Goal: Communication & Community: Answer question/provide support

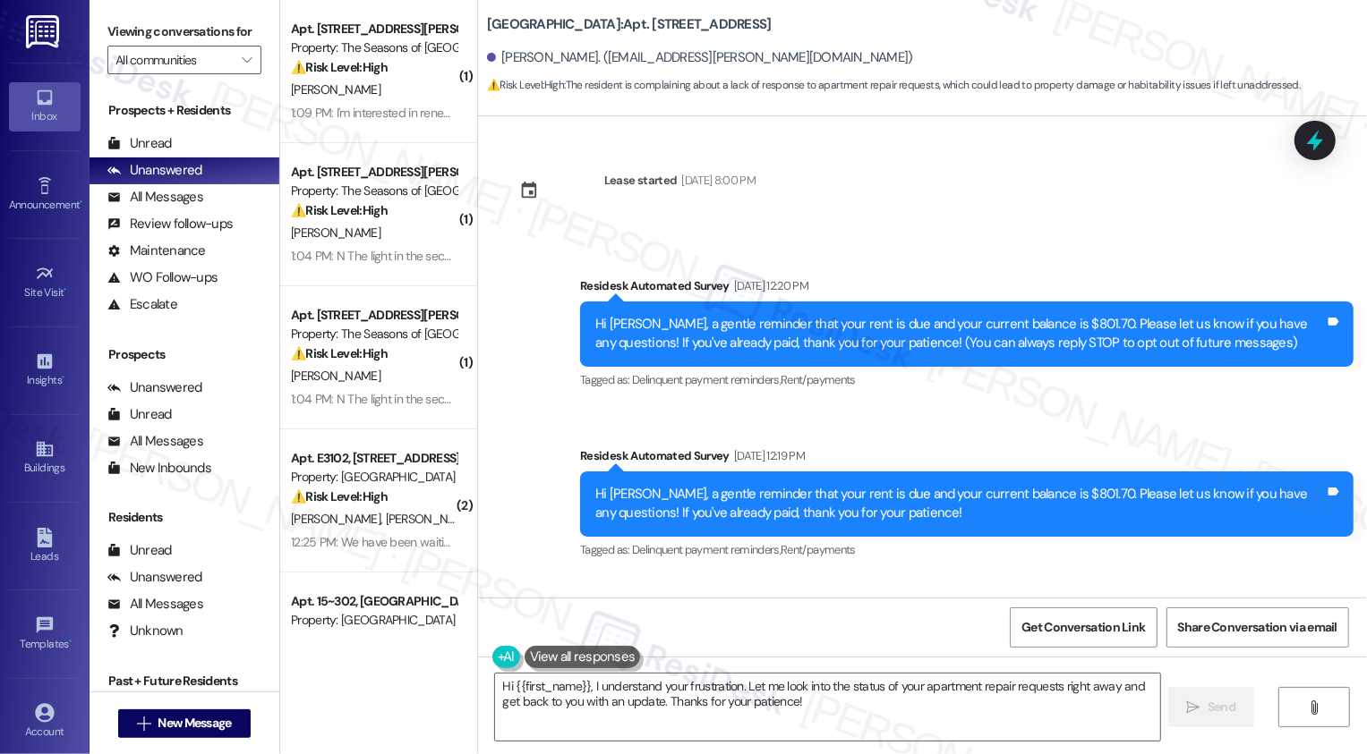
scroll to position [520, 0]
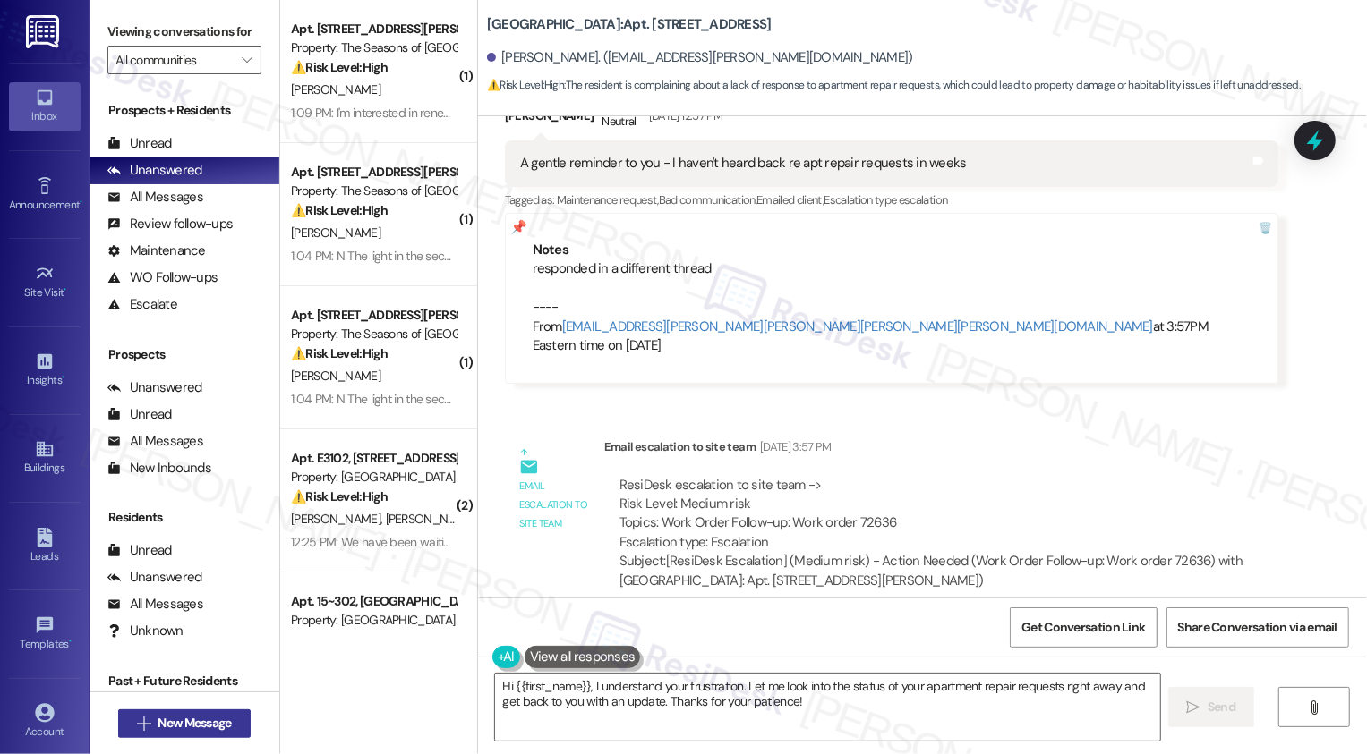
click at [221, 725] on span "New Message" at bounding box center [194, 723] width 73 height 19
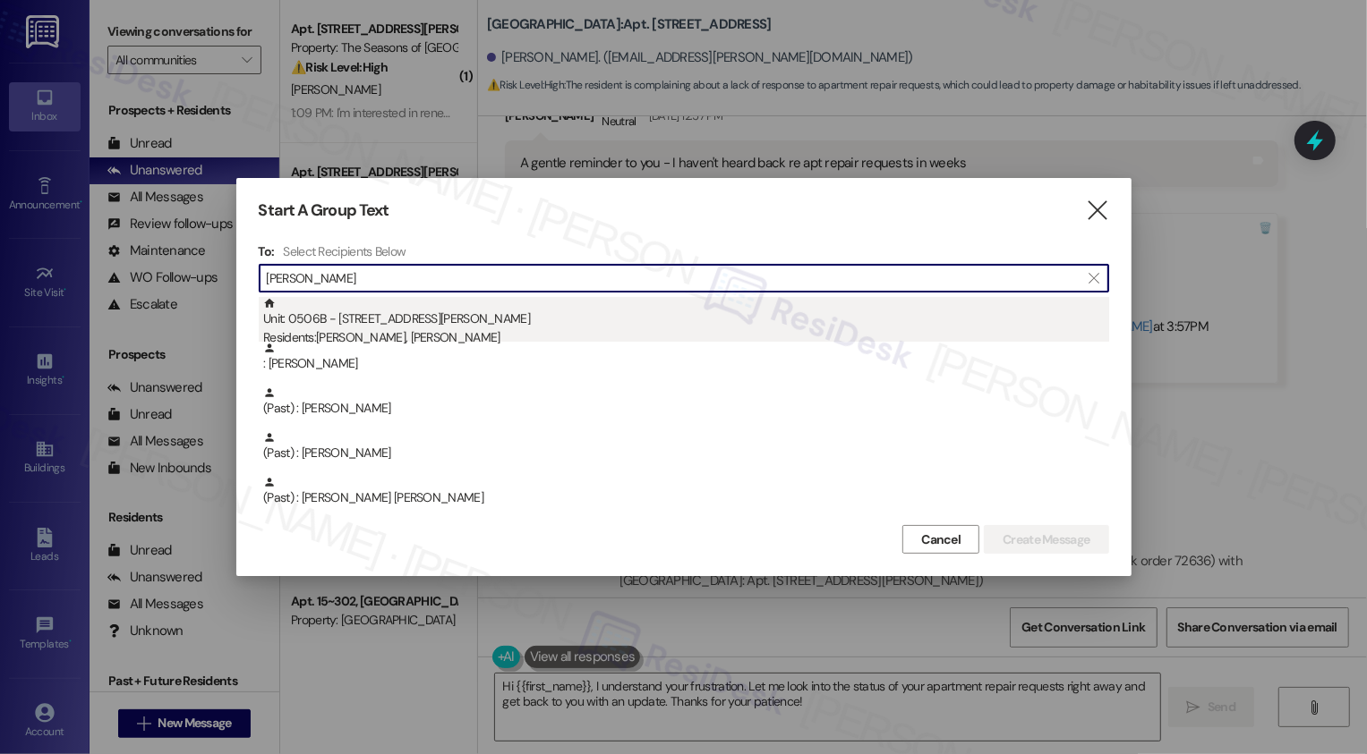
type input "[PERSON_NAME]"
click at [465, 328] on div "Unit: 0506B - [STREET_ADDRESS][PERSON_NAME] Residents: [PERSON_NAME], [PERSON_N…" at bounding box center [686, 322] width 846 height 51
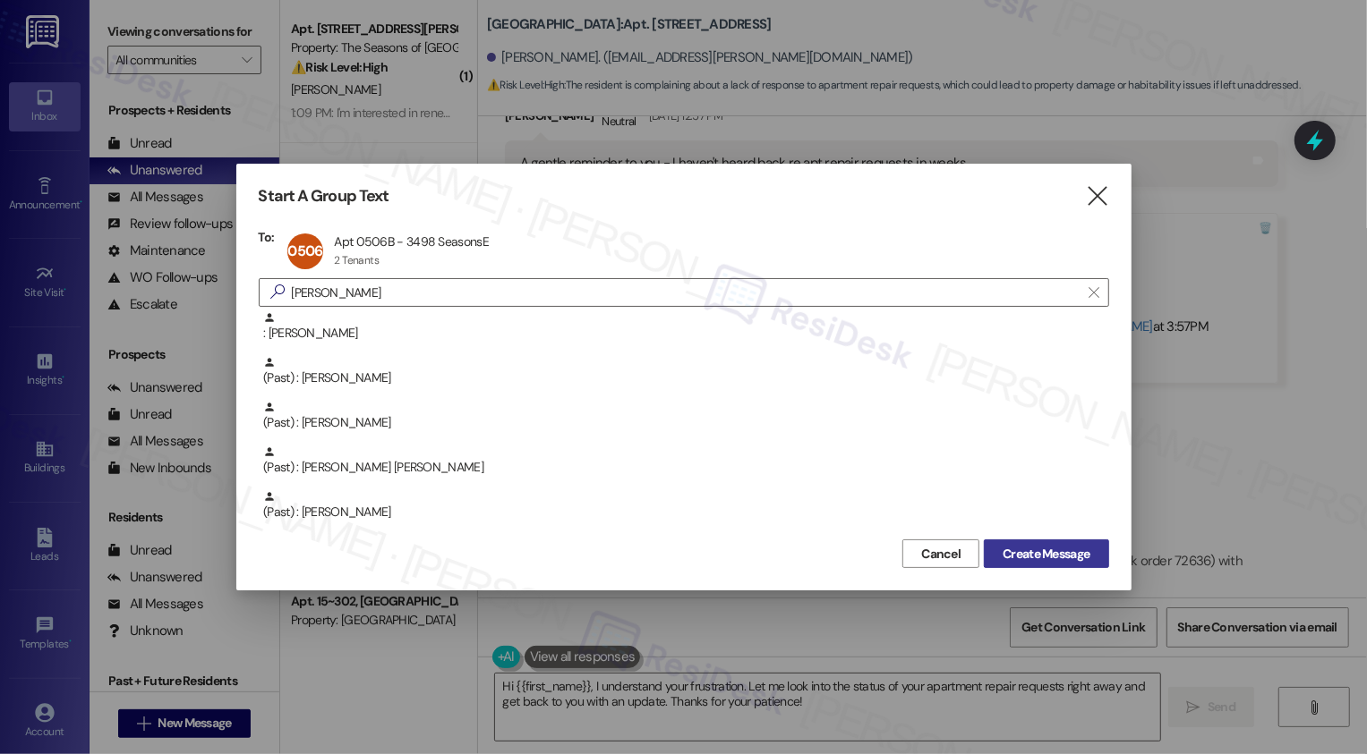
click at [1076, 559] on span "Create Message" at bounding box center [1045, 554] width 87 height 19
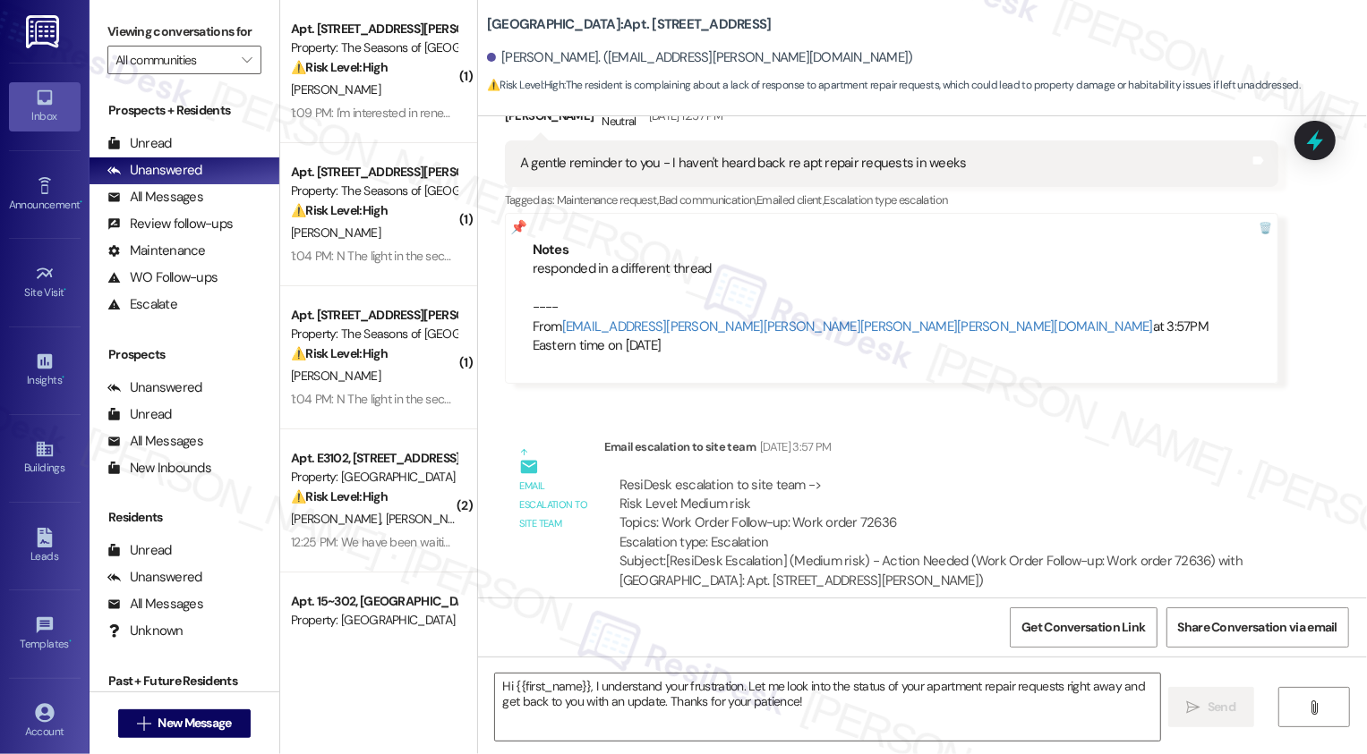
type textarea "Fetching suggested responses. Please feel free to read through the conversation…"
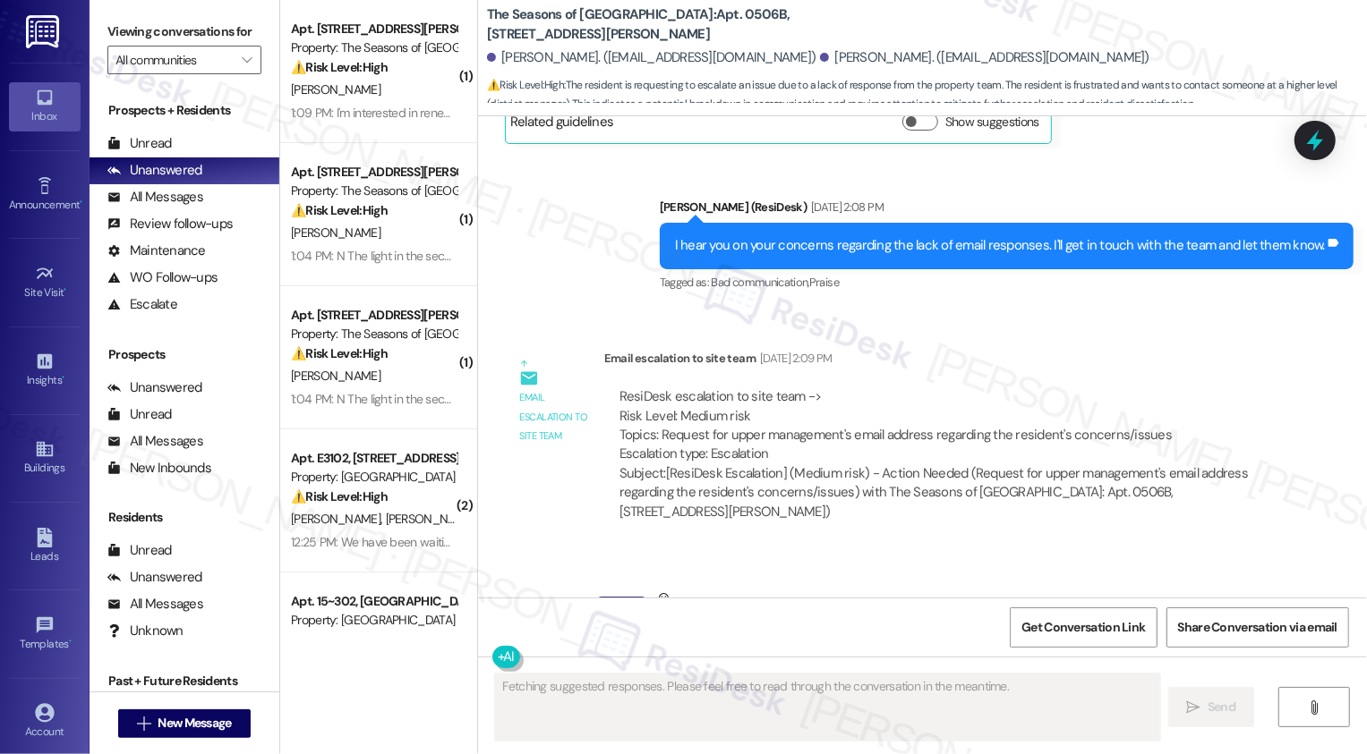
scroll to position [4754, 0]
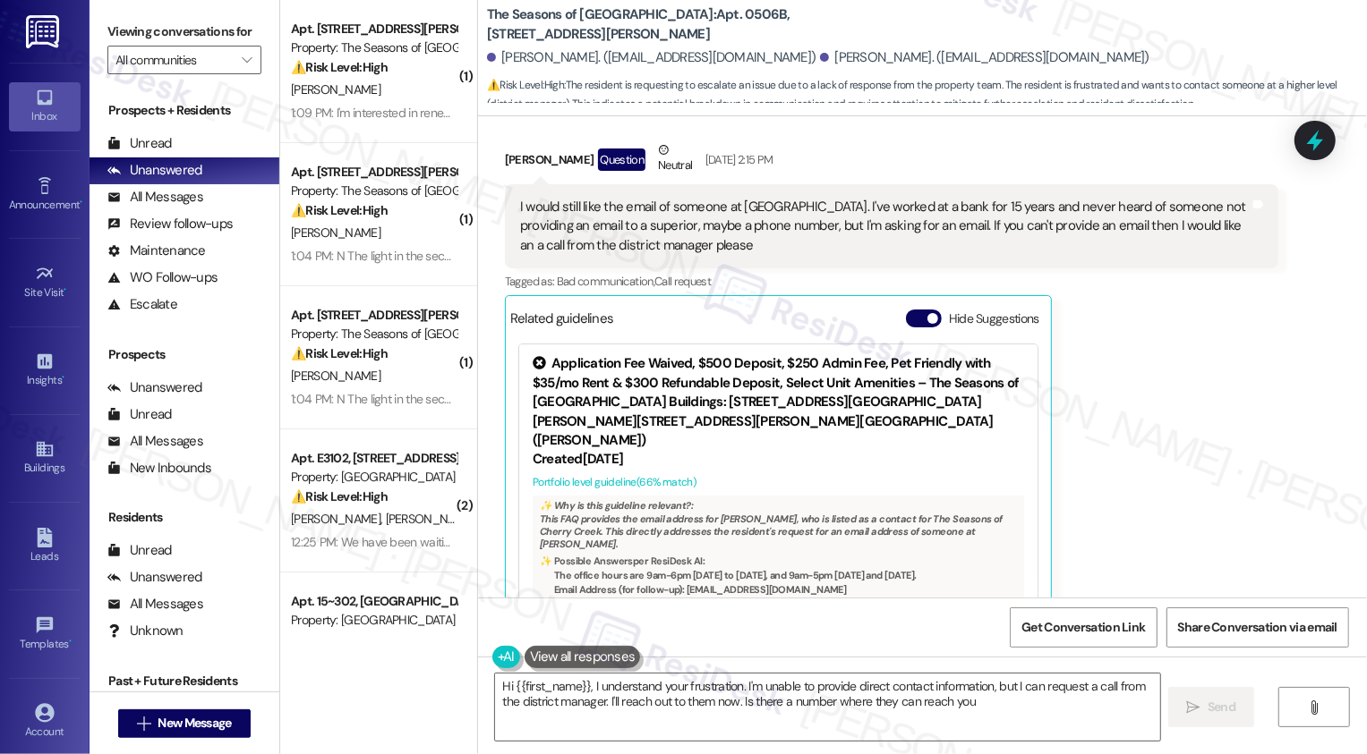
type textarea "Hi {{first_name}}, I understand your frustration. I'm unable to provide direct …"
click at [1173, 425] on div "[PERSON_NAME] Question Neutral [DATE] 2:15 PM I would still like the email of s…" at bounding box center [891, 391] width 773 height 502
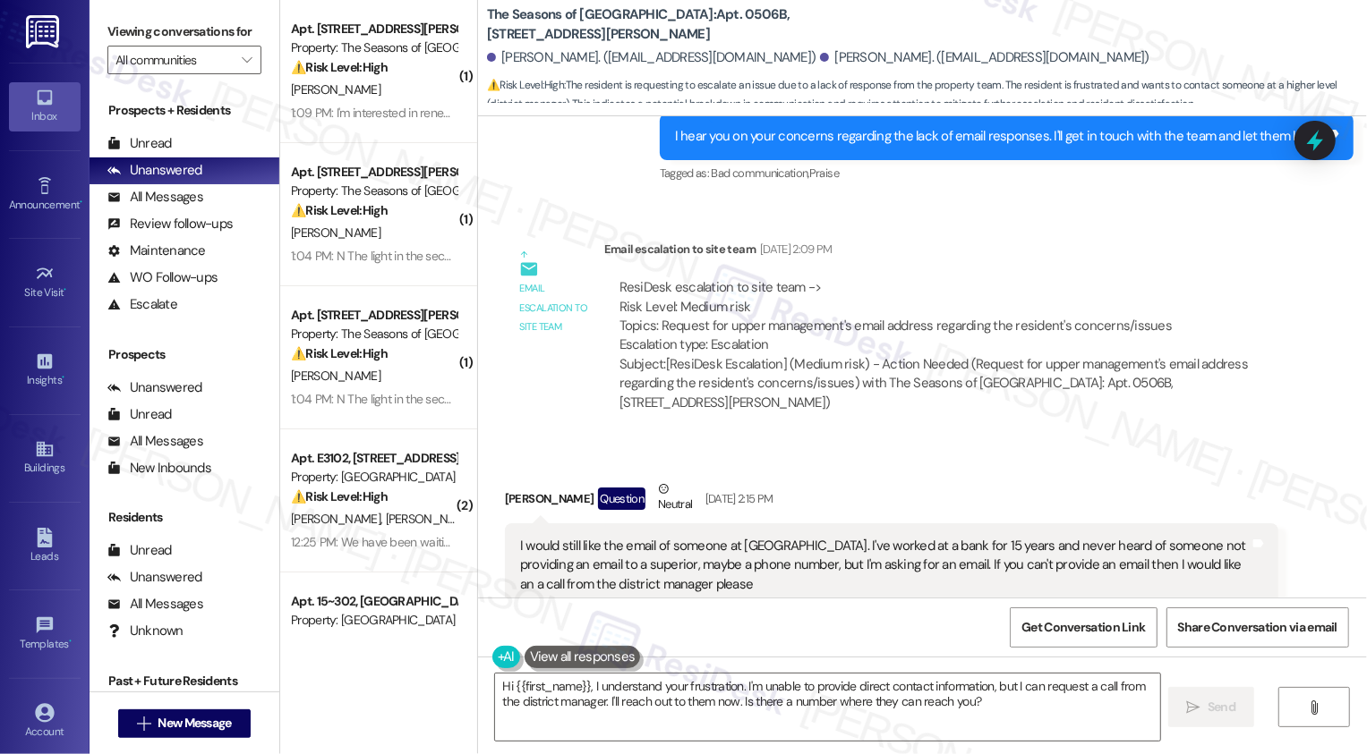
scroll to position [4378, 0]
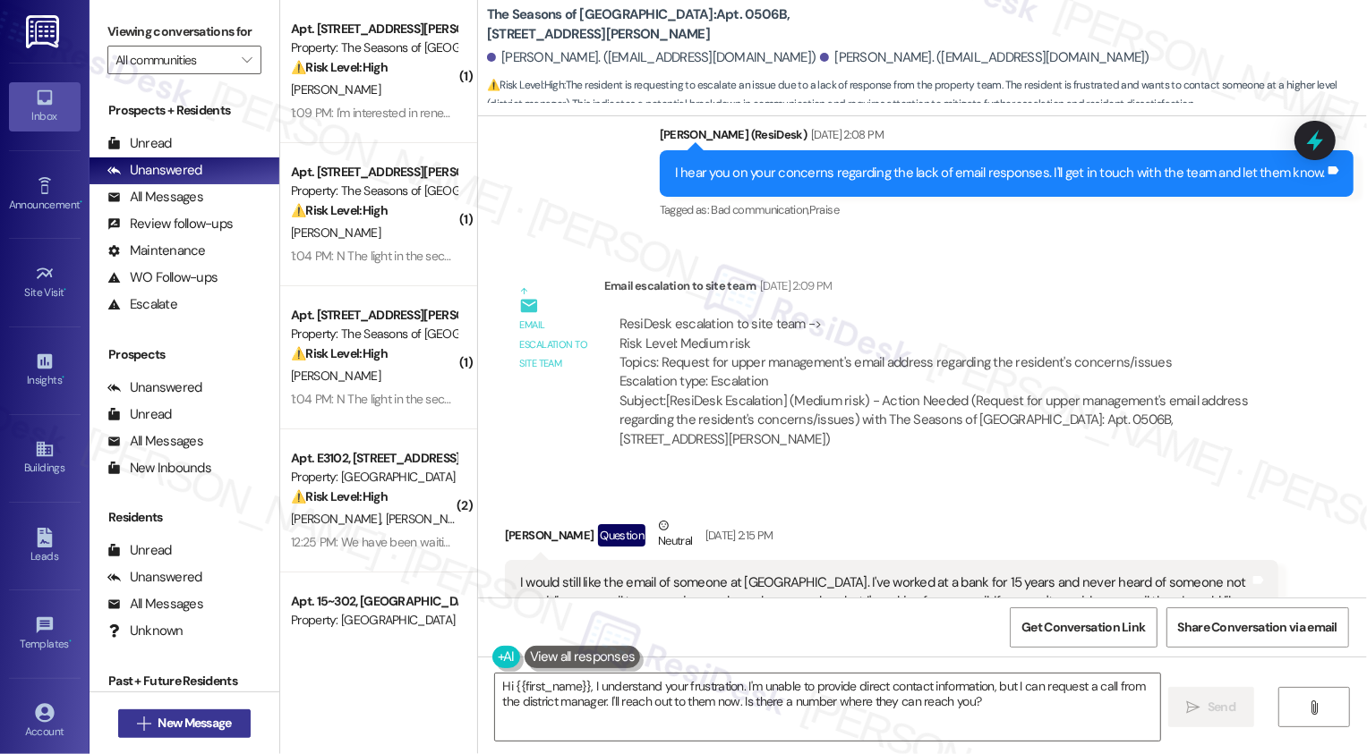
click at [233, 726] on button " New Message" at bounding box center [184, 724] width 132 height 29
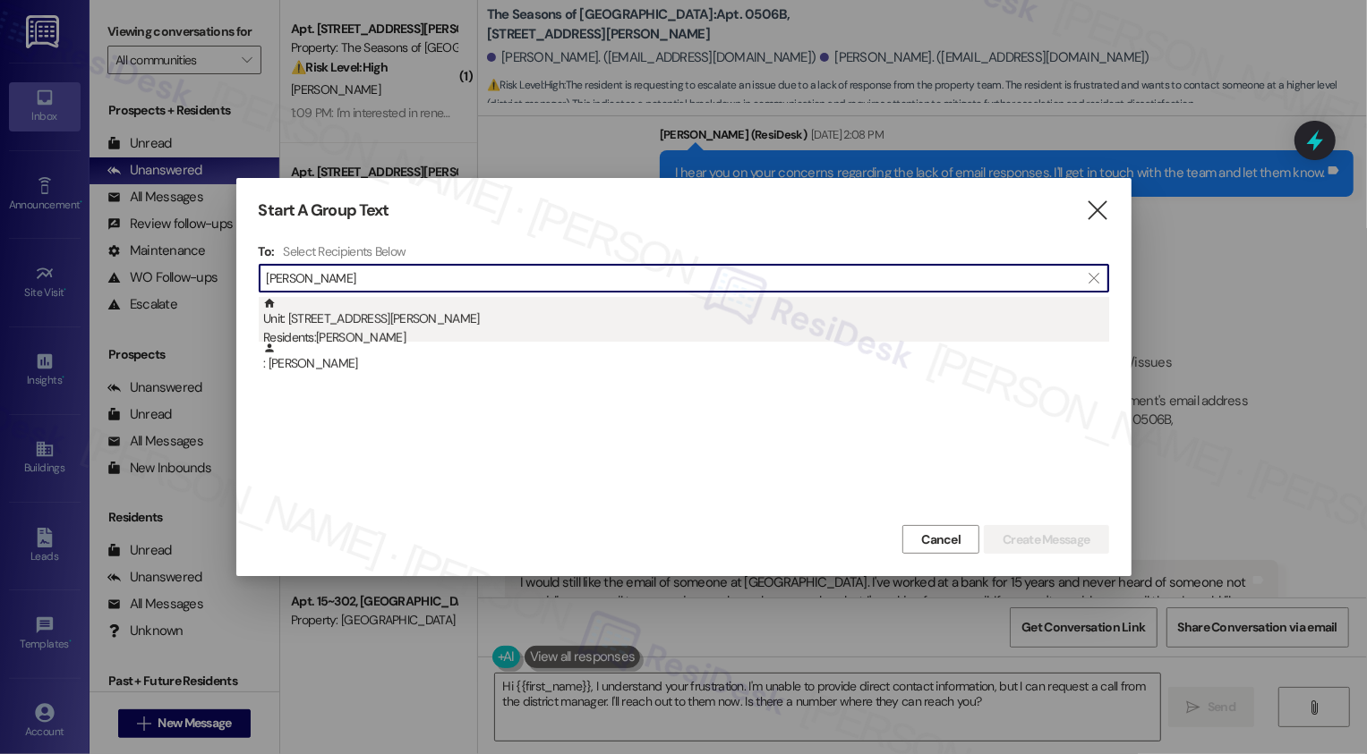
type input "[PERSON_NAME]"
click at [398, 306] on div "Unit: [STREET_ADDRESS][PERSON_NAME] Residents: [PERSON_NAME]" at bounding box center [686, 322] width 846 height 51
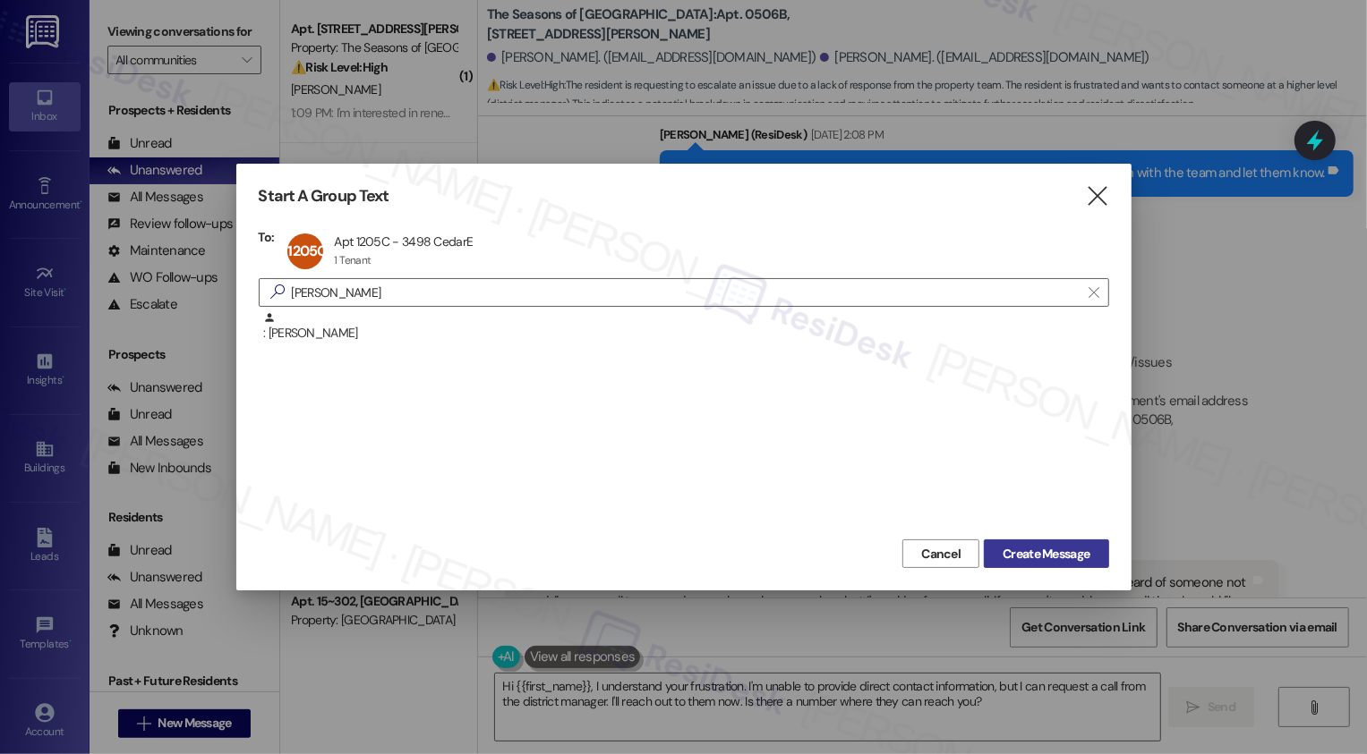
click at [1048, 561] on span "Create Message" at bounding box center [1045, 554] width 87 height 19
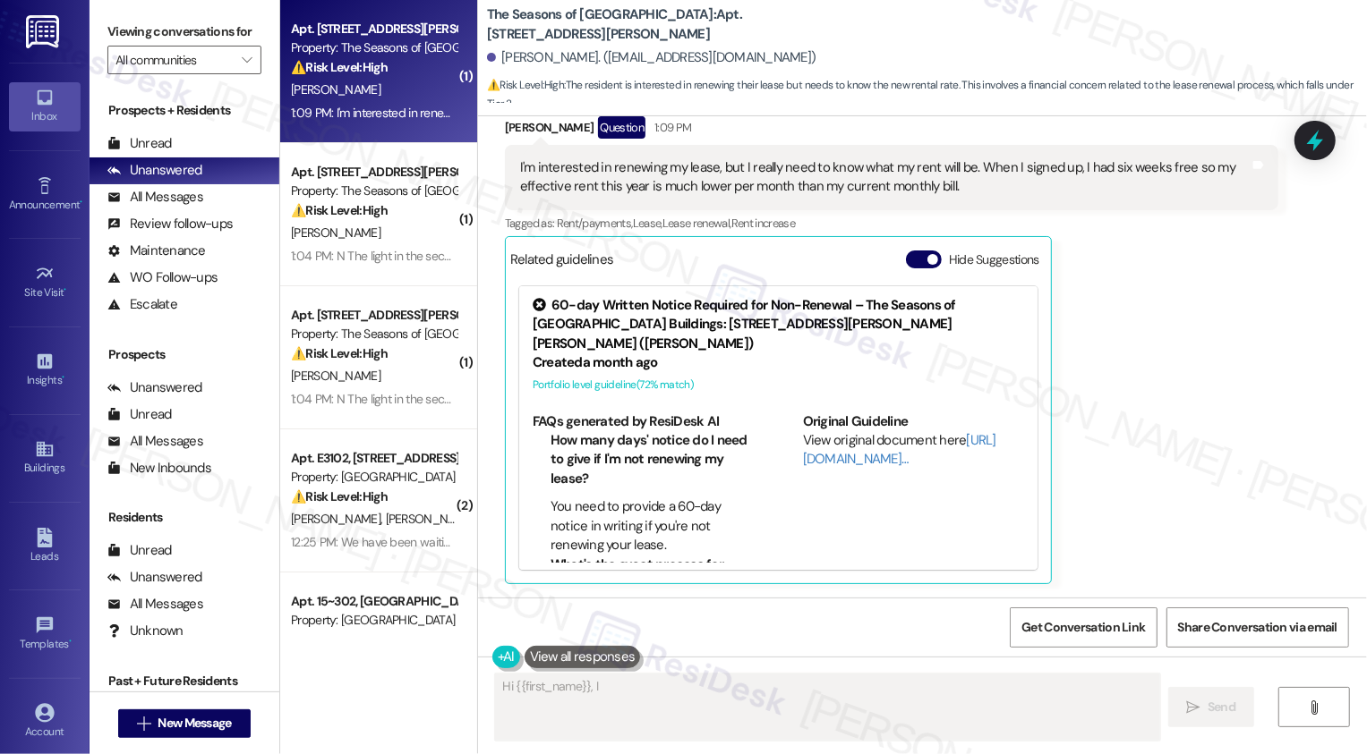
scroll to position [702, 0]
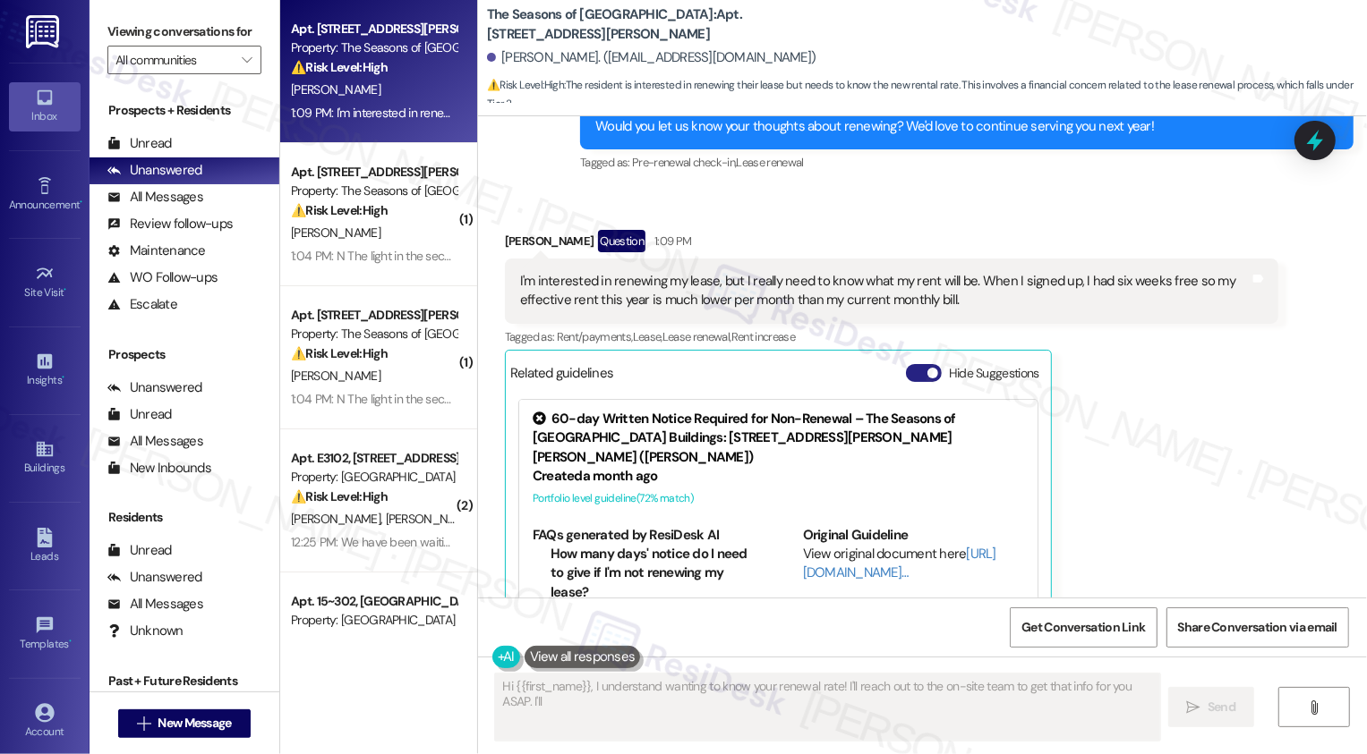
click at [927, 375] on span "button" at bounding box center [932, 373] width 11 height 11
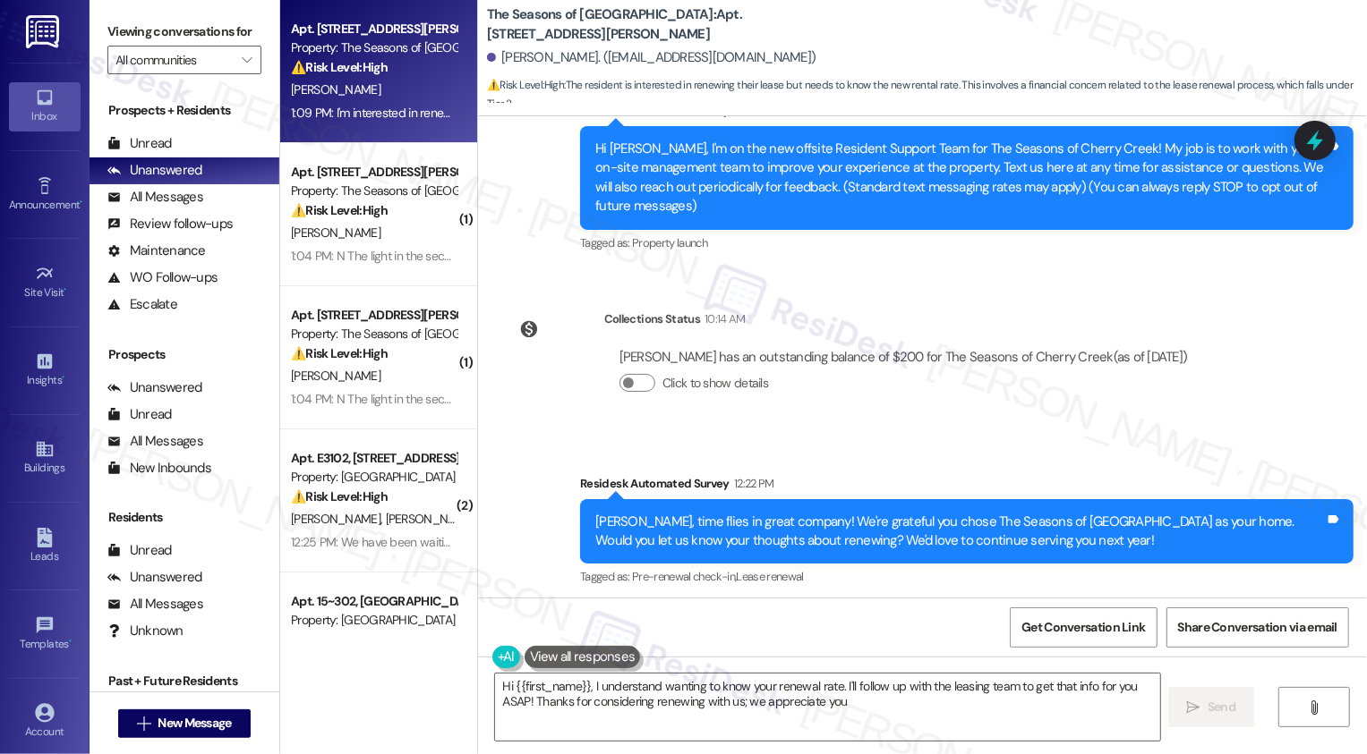
type textarea "Hi {{first_name}}, I understand wanting to know your renewal rate. I'll follow …"
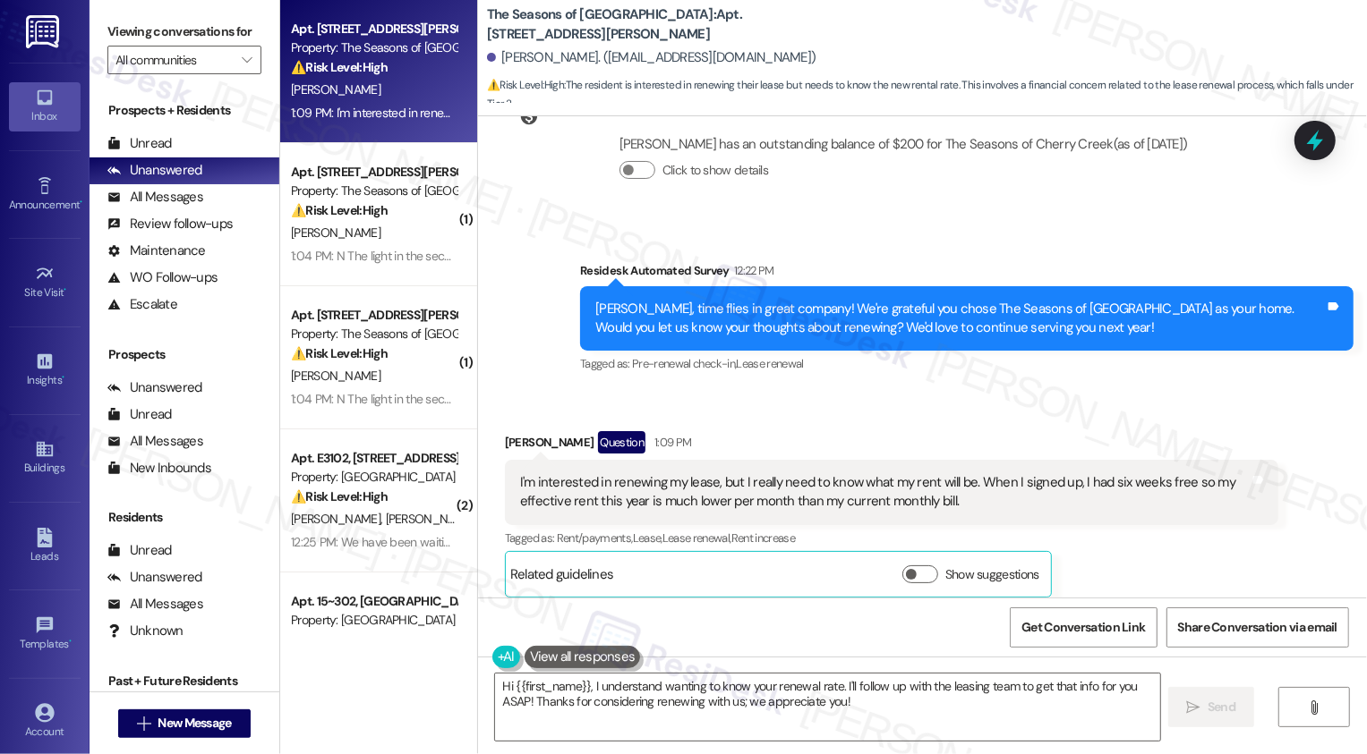
scroll to position [401, 0]
